Goal: Task Accomplishment & Management: Complete application form

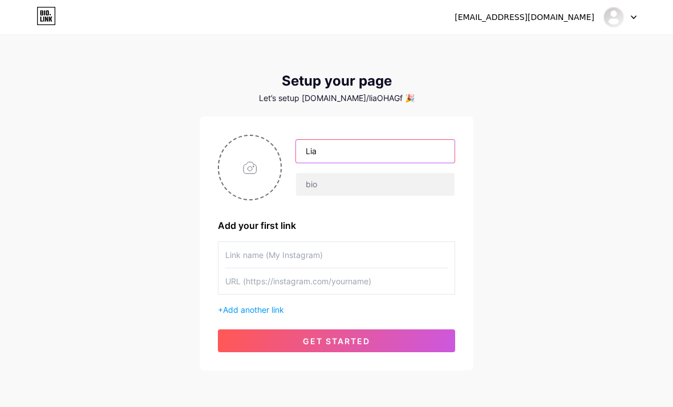
type input "Lia"
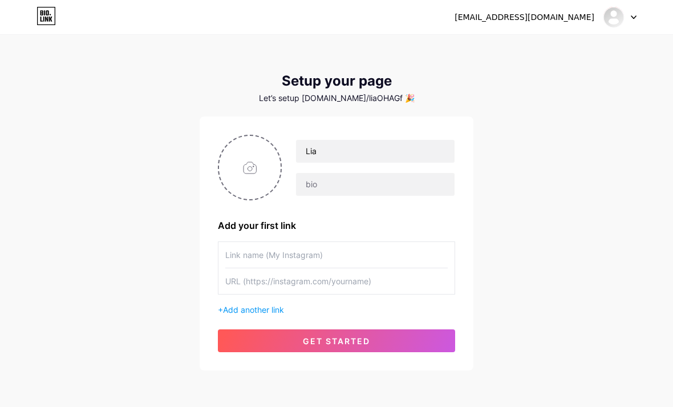
type input "L"
type input "My instagram"
click at [339, 287] on input "text" at bounding box center [336, 281] width 222 height 26
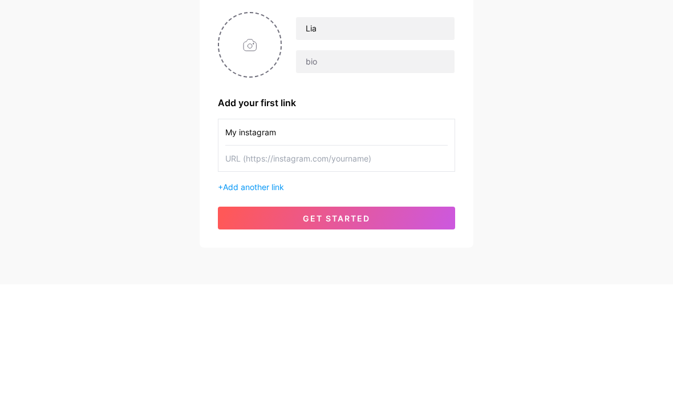
click at [249, 268] on input "text" at bounding box center [336, 281] width 222 height 26
paste input "[URL][DOMAIN_NAME][DOMAIN_NAME][PERSON_NAME]"
type input "[URL][DOMAIN_NAME][DOMAIN_NAME][PERSON_NAME]"
click at [254, 136] on input "file" at bounding box center [250, 167] width 62 height 63
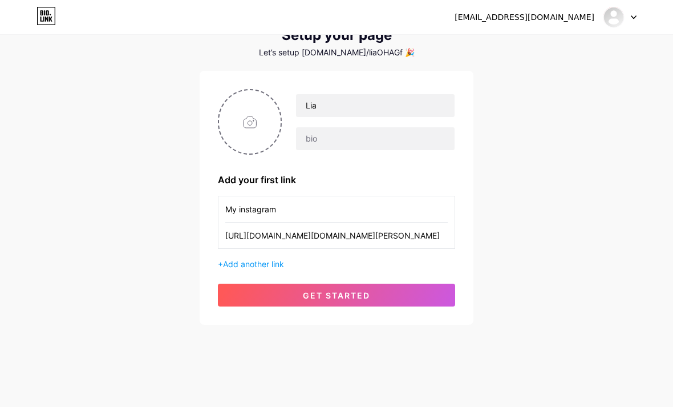
type input "C:\fakepath\IMG_2911.jpeg"
click at [367, 297] on span "get started" at bounding box center [336, 295] width 67 height 10
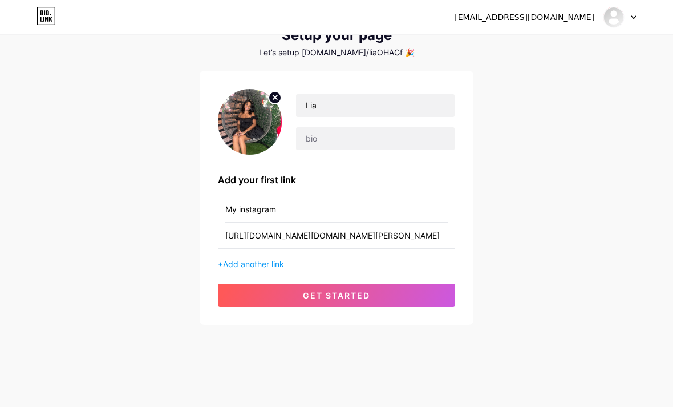
click at [371, 296] on button "get started" at bounding box center [336, 294] width 237 height 23
click at [357, 297] on span "get started" at bounding box center [336, 295] width 67 height 10
type input "[URL][DOMAIN_NAME][DOMAIN_NAME][PERSON_NAME]"
click at [326, 298] on span "get started" at bounding box center [336, 295] width 67 height 10
click at [351, 285] on button "get started" at bounding box center [336, 294] width 237 height 23
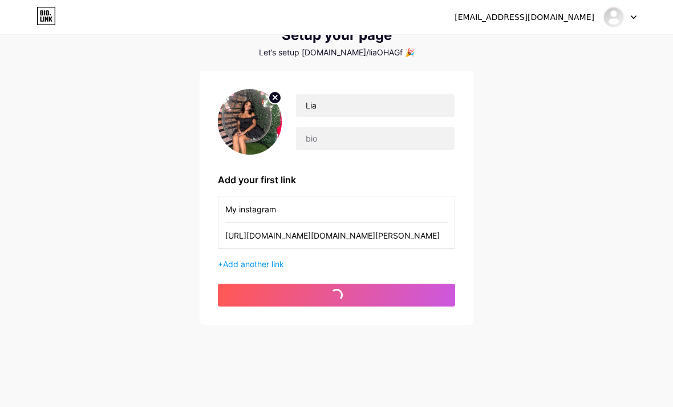
click at [352, 290] on span "get started" at bounding box center [336, 295] width 67 height 10
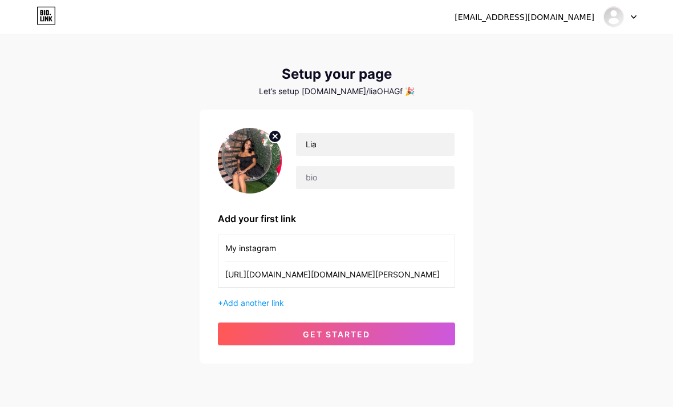
scroll to position [0, 0]
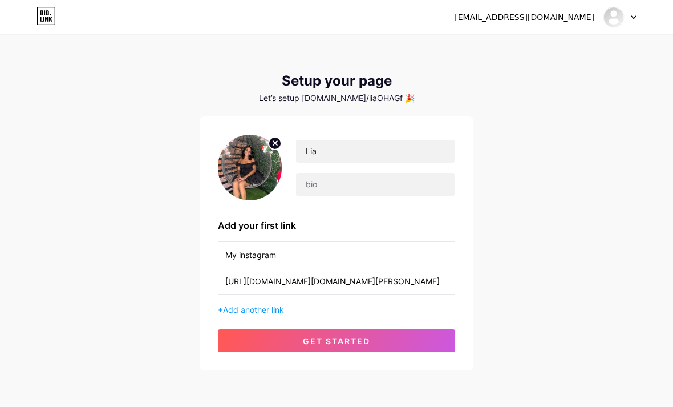
click at [628, 11] on div at bounding box center [619, 17] width 33 height 21
click at [590, 40] on link "Dashboard" at bounding box center [564, 46] width 141 height 31
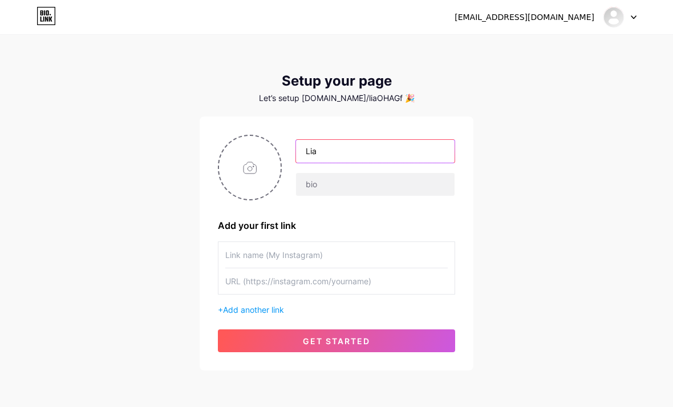
type input "Lia"
click at [263, 163] on input "file" at bounding box center [250, 167] width 62 height 63
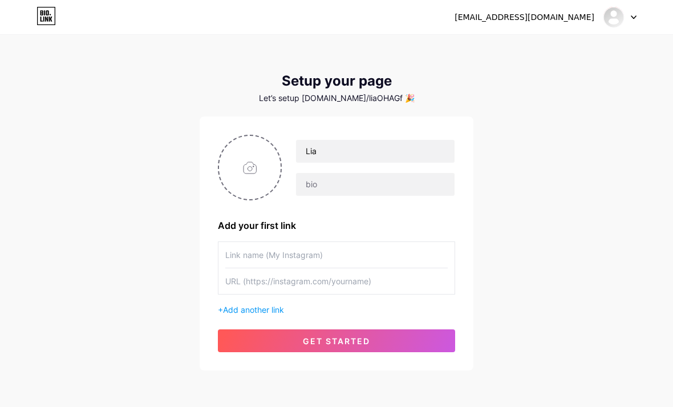
type input "C:\fakepath\IMG_2911.jpeg"
click at [315, 281] on input "text" at bounding box center [336, 281] width 222 height 26
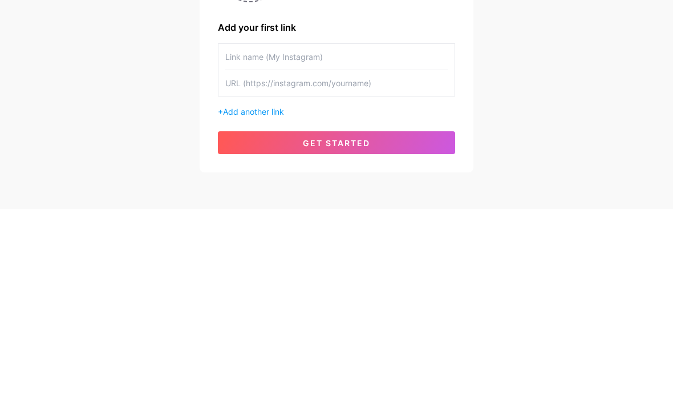
click at [293, 268] on input "text" at bounding box center [336, 281] width 222 height 26
paste input "[URL][DOMAIN_NAME][DOMAIN_NAME][PERSON_NAME]"
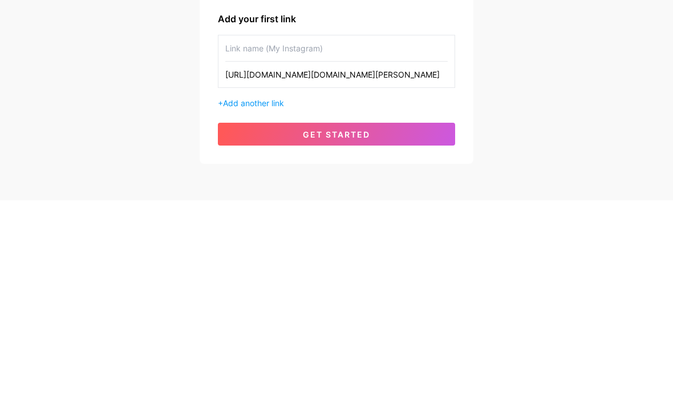
click at [318, 268] on input "[URL][DOMAIN_NAME][DOMAIN_NAME][PERSON_NAME]" at bounding box center [336, 281] width 222 height 26
click at [269, 268] on input "[URL][DOMAIN_NAME][DOMAIN_NAME][PERSON_NAME]" at bounding box center [336, 281] width 222 height 26
type input "[URL][DOMAIN_NAME][DOMAIN_NAME][PERSON_NAME]"
click at [331, 242] on input "text" at bounding box center [336, 255] width 222 height 26
type input "M"
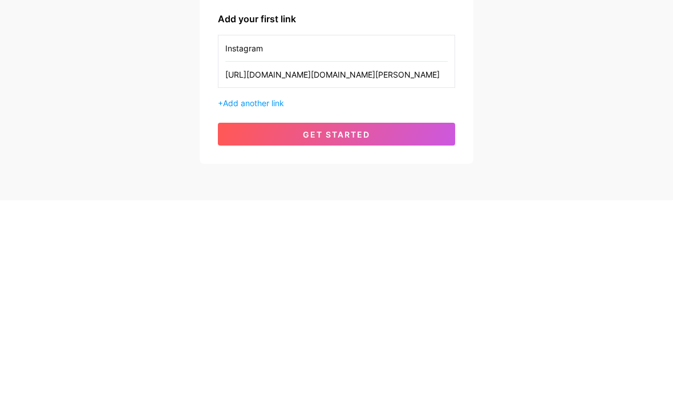
type input "Instagram"
click at [376, 329] on button "get started" at bounding box center [336, 340] width 237 height 23
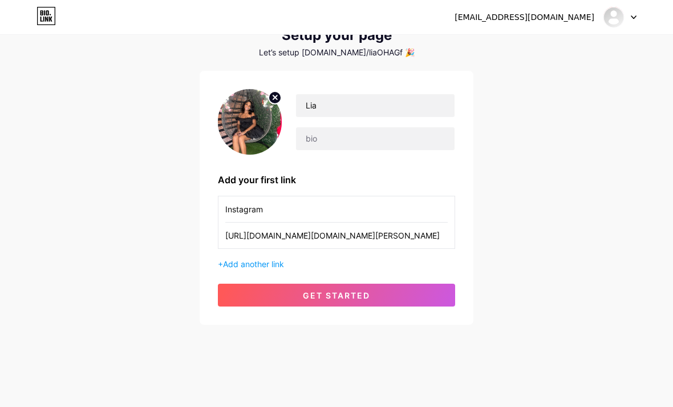
click at [273, 269] on div "+ Add another link" at bounding box center [336, 264] width 237 height 12
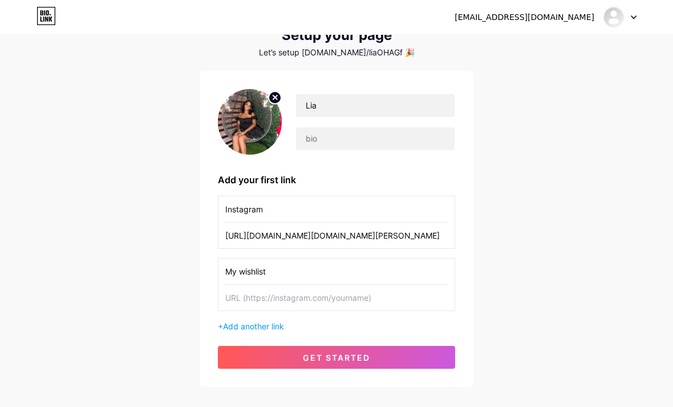
type input "My wishlist"
click at [294, 291] on input "text" at bounding box center [336, 298] width 222 height 26
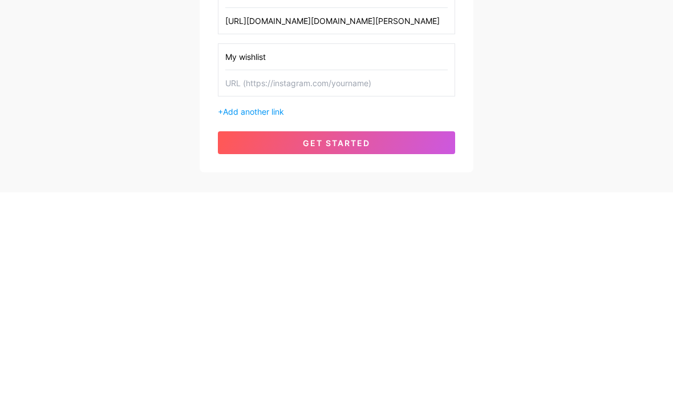
click at [263, 285] on input "text" at bounding box center [336, 298] width 222 height 26
paste input "https://www.amazon.com/registries/gl/guest-view/37V56JBAGUOAB?ref_=cm_sw_r_apin…"
type input "https://www.amazon.com/registries/gl/guest-view/37V56JBAGUOAB?ref_=cm_sw_r_apin…"
click at [244, 258] on input "My wishlist" at bounding box center [336, 271] width 222 height 26
click at [275, 258] on input "My birthday wishlist" at bounding box center [336, 271] width 222 height 26
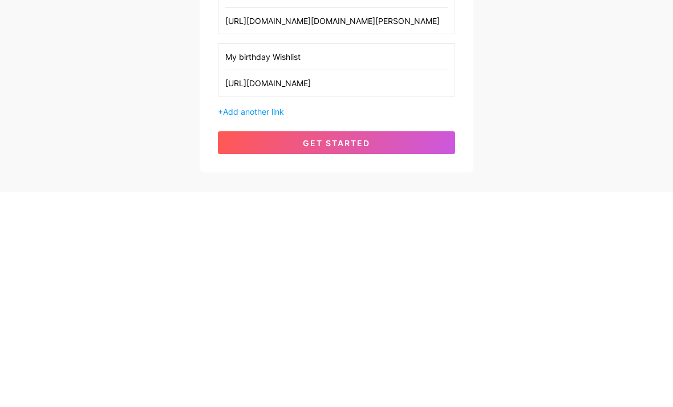
type input "My birthday Wishlist"
click at [315, 346] on button "get started" at bounding box center [336, 357] width 237 height 23
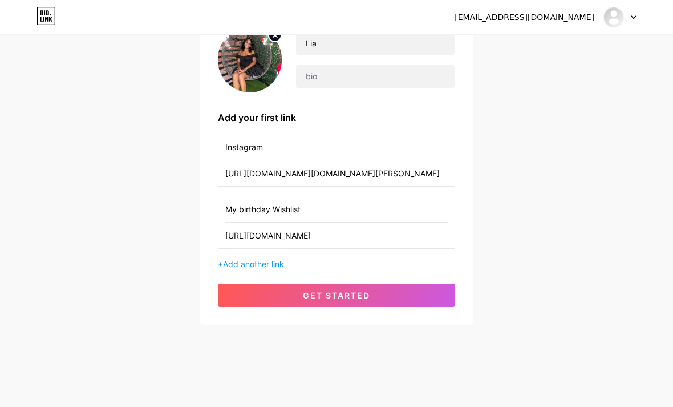
click at [358, 276] on div "Lia Add your first link Instagram https://www.instagram.com/_.xx.kay/profilecar…" at bounding box center [336, 166] width 237 height 279
click at [359, 287] on button "get started" at bounding box center [336, 294] width 237 height 23
click at [363, 281] on div "Lia Add your first link Instagram https://www.instagram.com/_.xx.kay/profilecar…" at bounding box center [336, 166] width 237 height 279
click at [358, 293] on span "get started" at bounding box center [336, 295] width 67 height 10
click at [384, 287] on button "get started" at bounding box center [336, 294] width 237 height 23
